Goal: Task Accomplishment & Management: Manage account settings

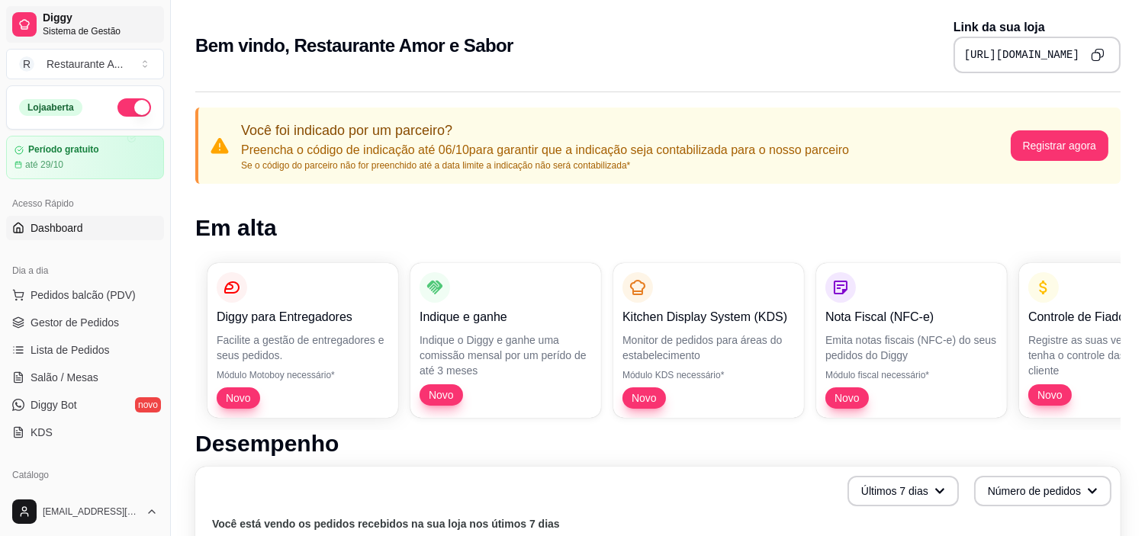
click at [104, 33] on span "Sistema de Gestão" at bounding box center [100, 31] width 115 height 12
click at [109, 66] on div "Restaurante A ..." at bounding box center [85, 63] width 76 height 15
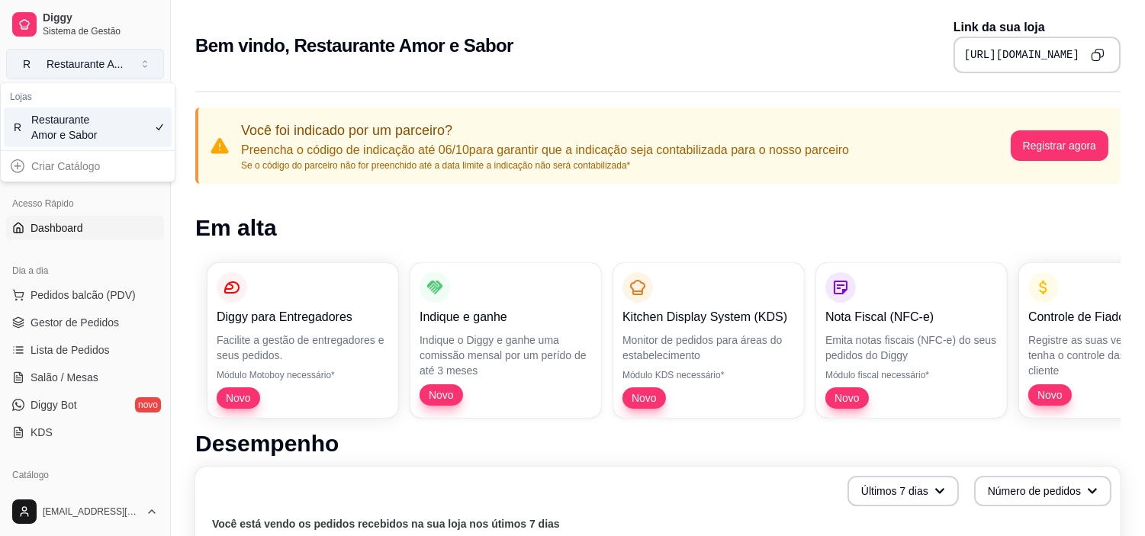
click at [109, 66] on div "Restaurante A ..." at bounding box center [85, 63] width 76 height 15
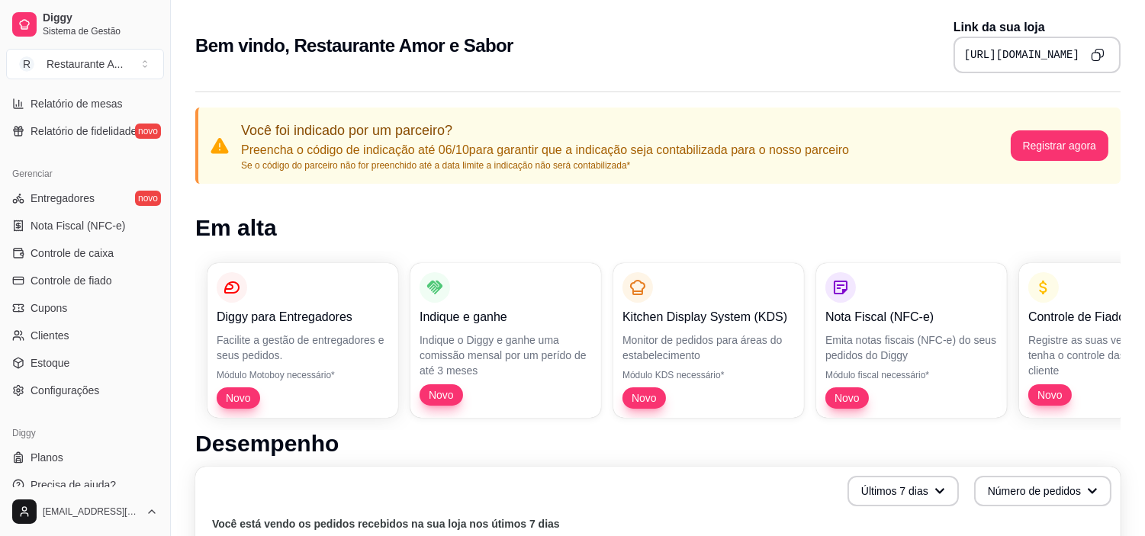
scroll to position [561, 0]
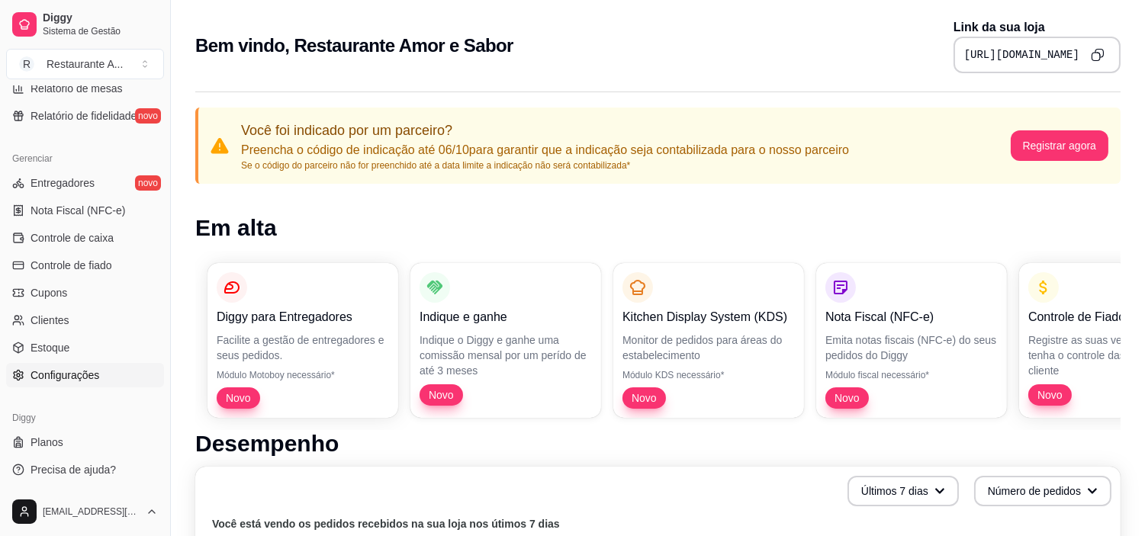
click at [75, 372] on span "Configurações" at bounding box center [65, 375] width 69 height 15
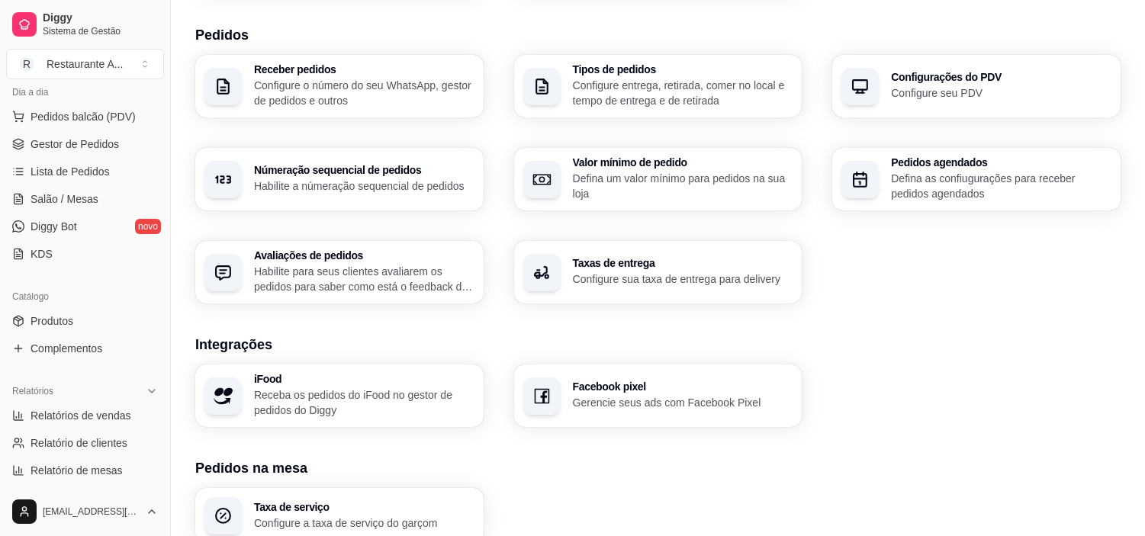
scroll to position [321, 0]
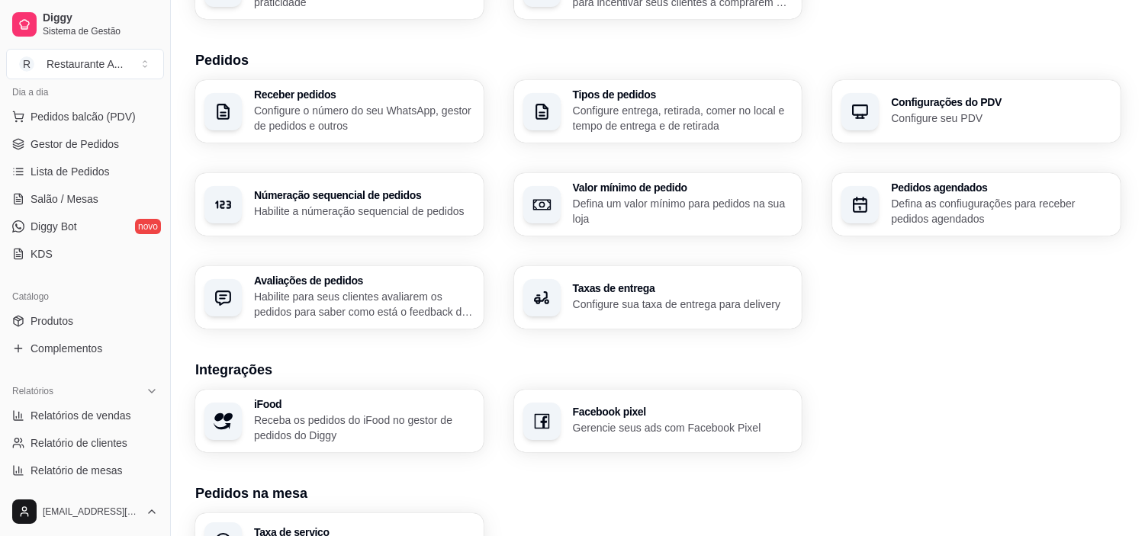
click at [423, 381] on section "Integrações iFood Receba os pedidos do iFood no gestor de pedidos do Diggy Face…" at bounding box center [657, 405] width 925 height 93
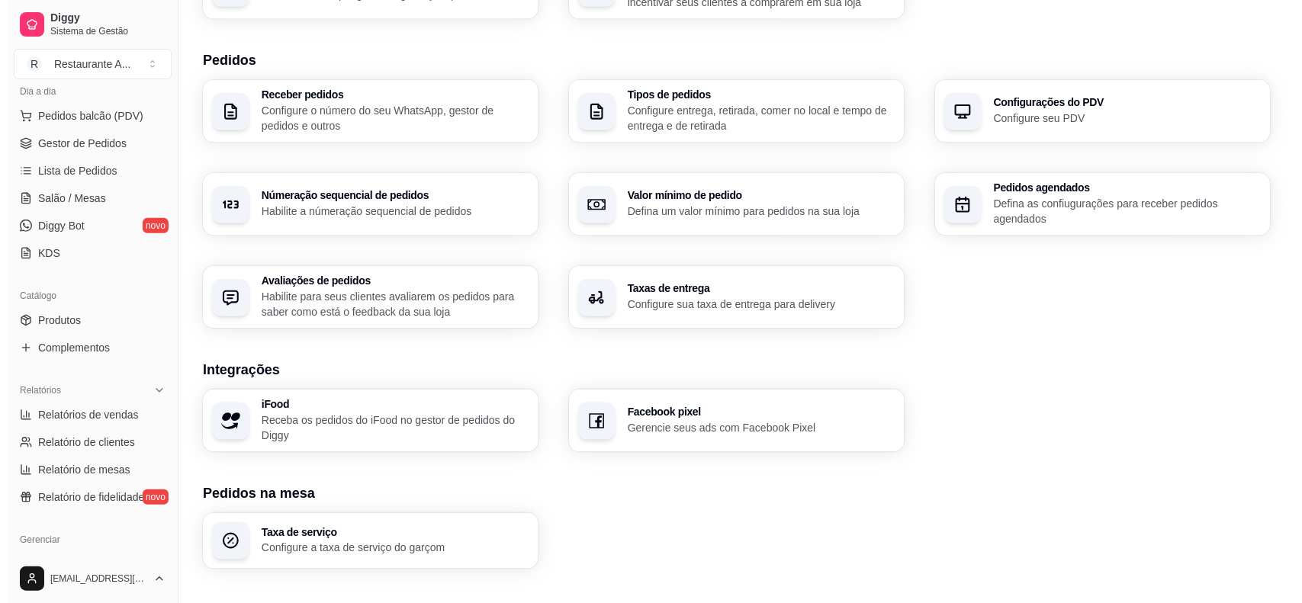
scroll to position [465, 0]
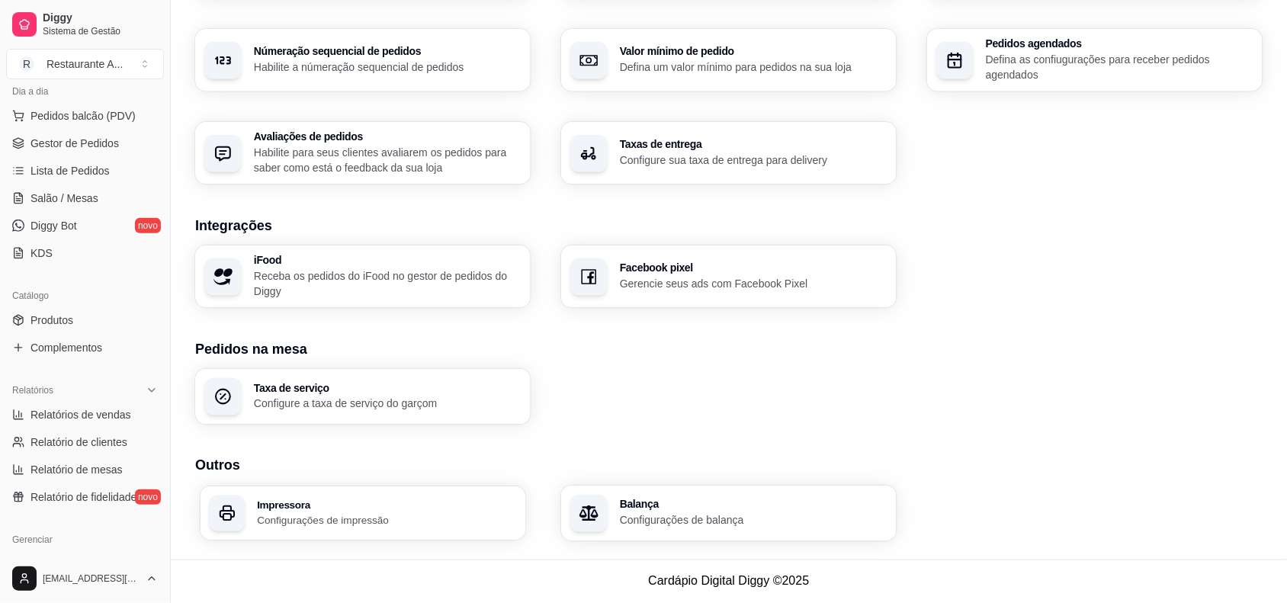
click at [397, 482] on p "Configurações de impressão" at bounding box center [386, 520] width 259 height 14
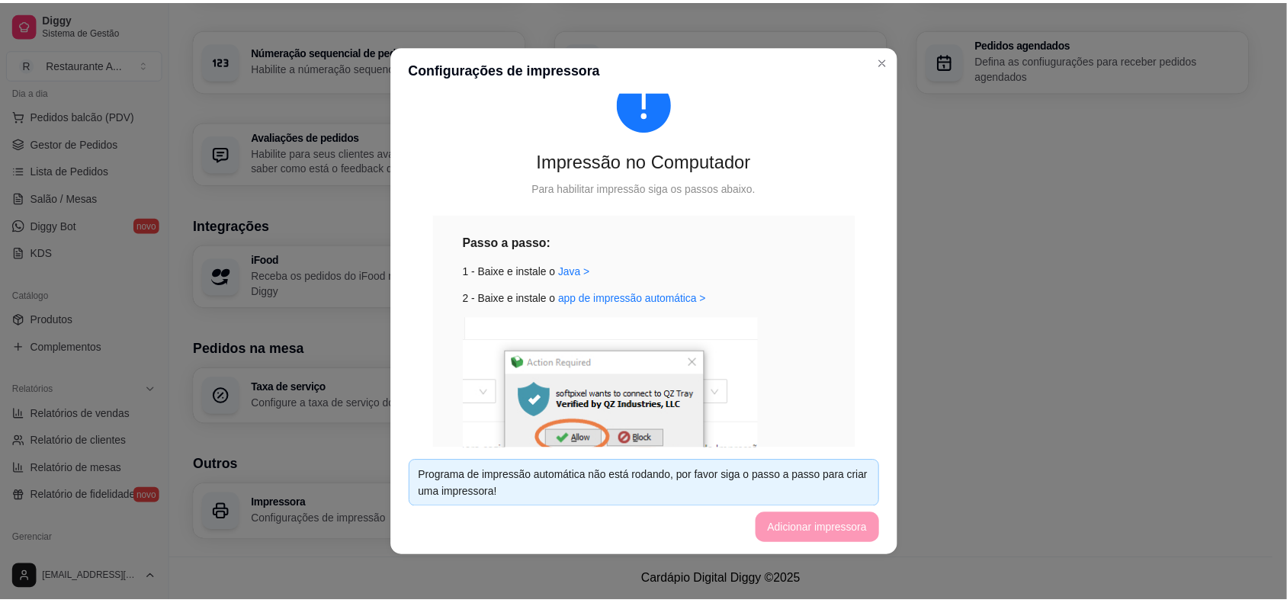
scroll to position [0, 0]
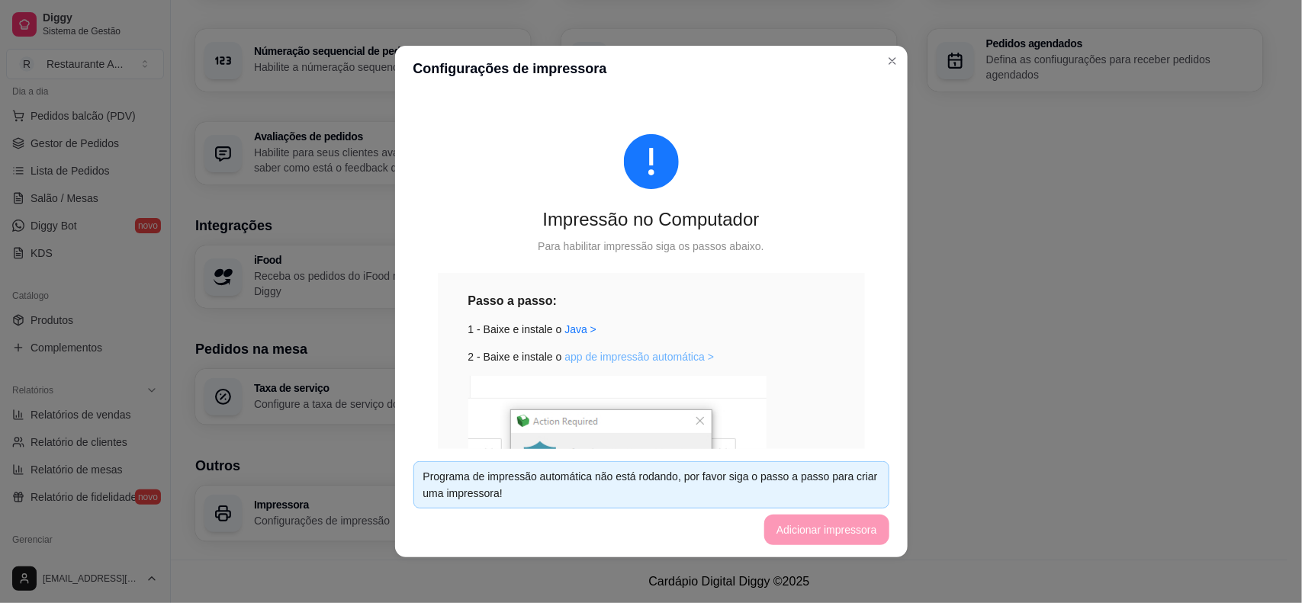
click at [616, 351] on link "app de impressão automática >" at bounding box center [638, 357] width 149 height 12
